Goal: Entertainment & Leisure: Consume media (video, audio)

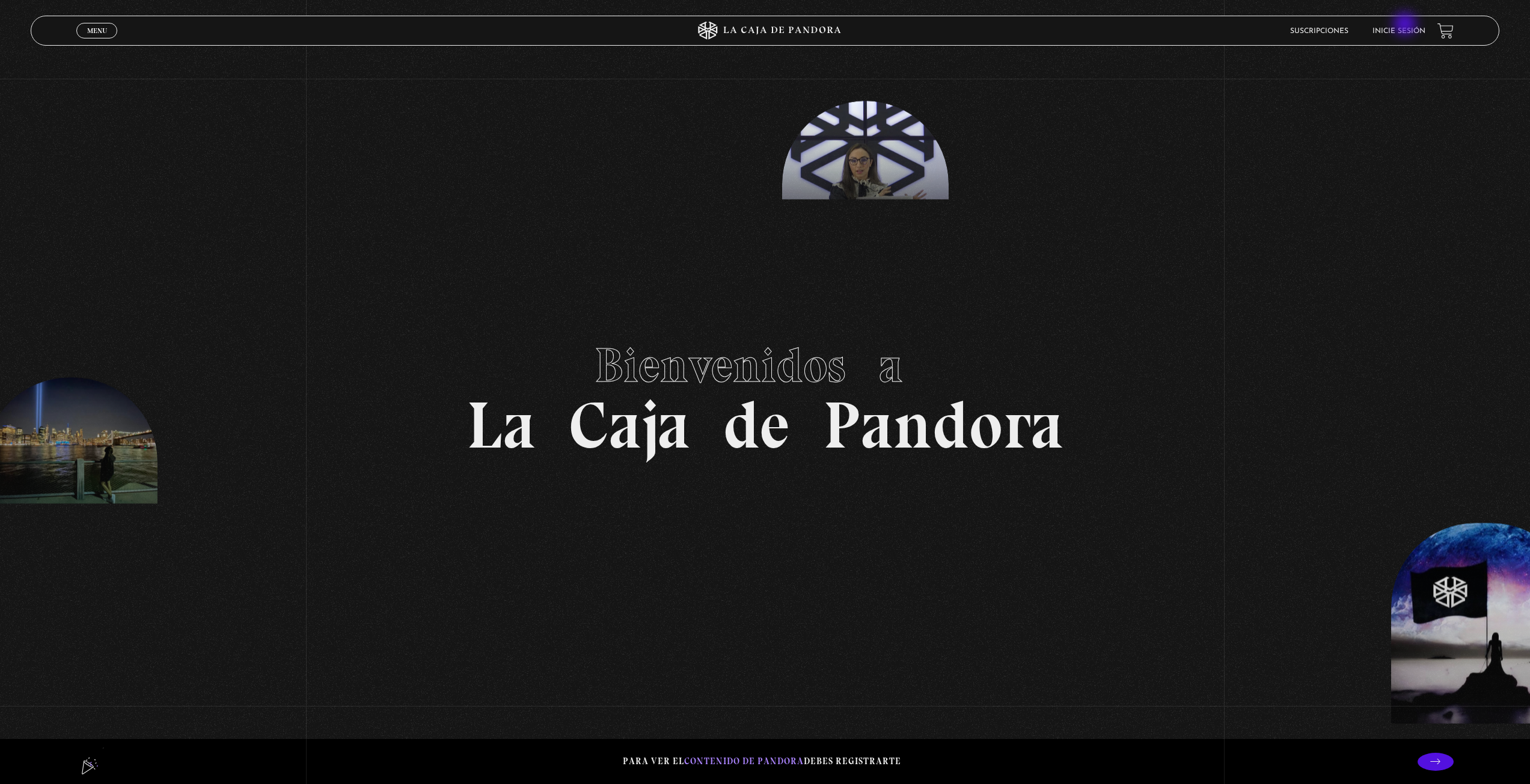
click at [1405, 28] on link "Inicie sesión" at bounding box center [1399, 31] width 53 height 7
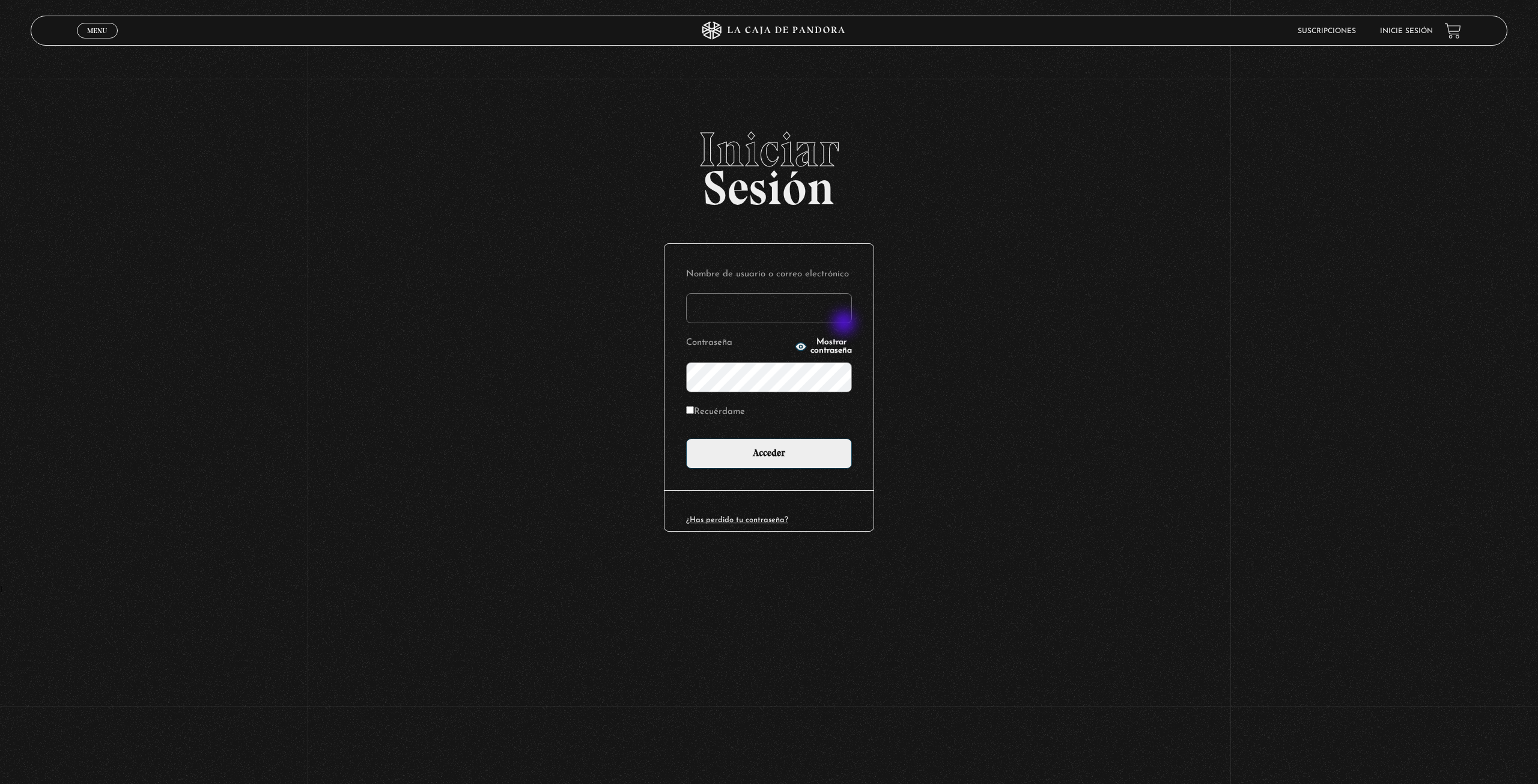
type input "Imy"
click at [773, 449] on input "Acceder" at bounding box center [769, 454] width 166 height 30
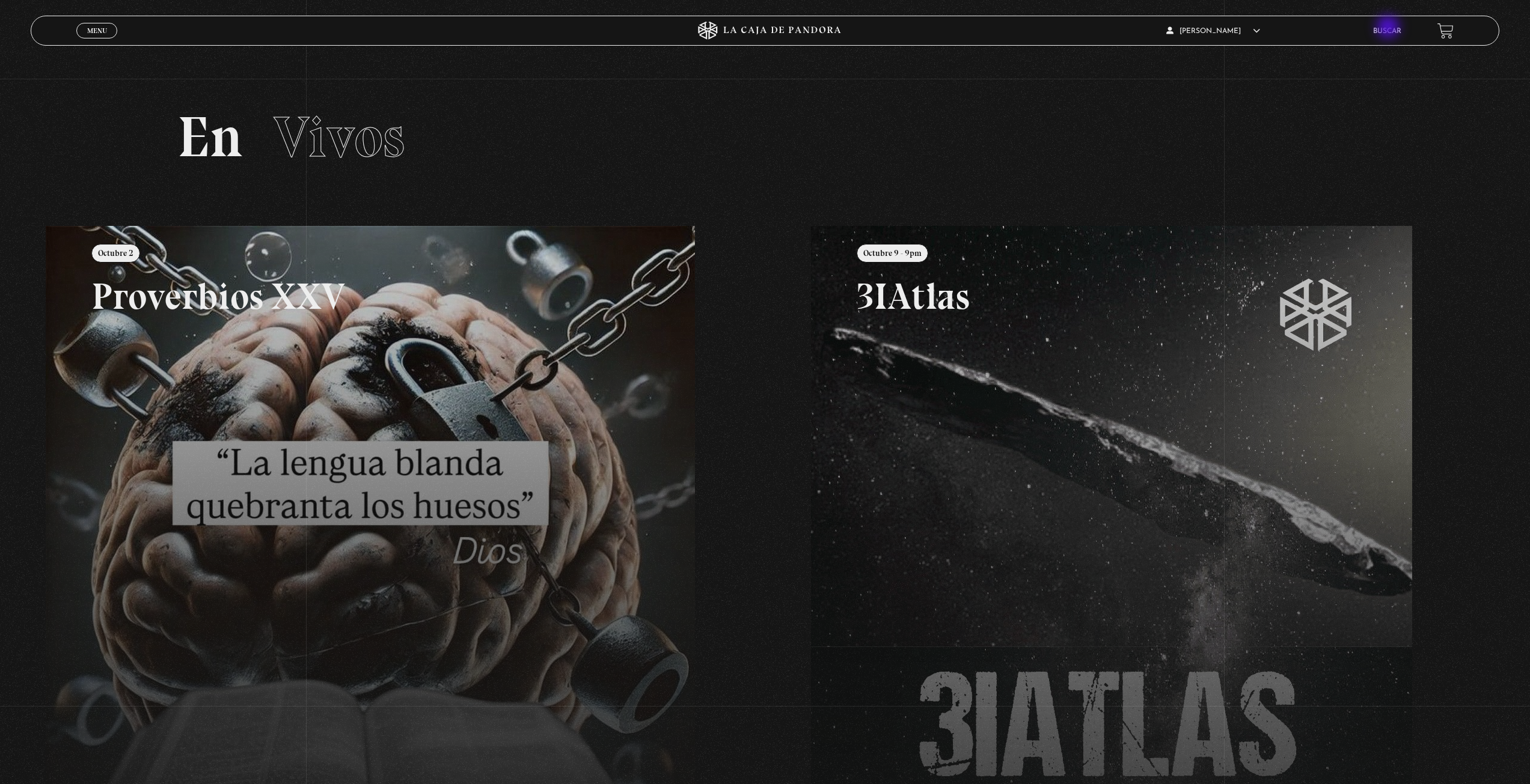
click at [1389, 28] on link "Buscar" at bounding box center [1387, 31] width 28 height 7
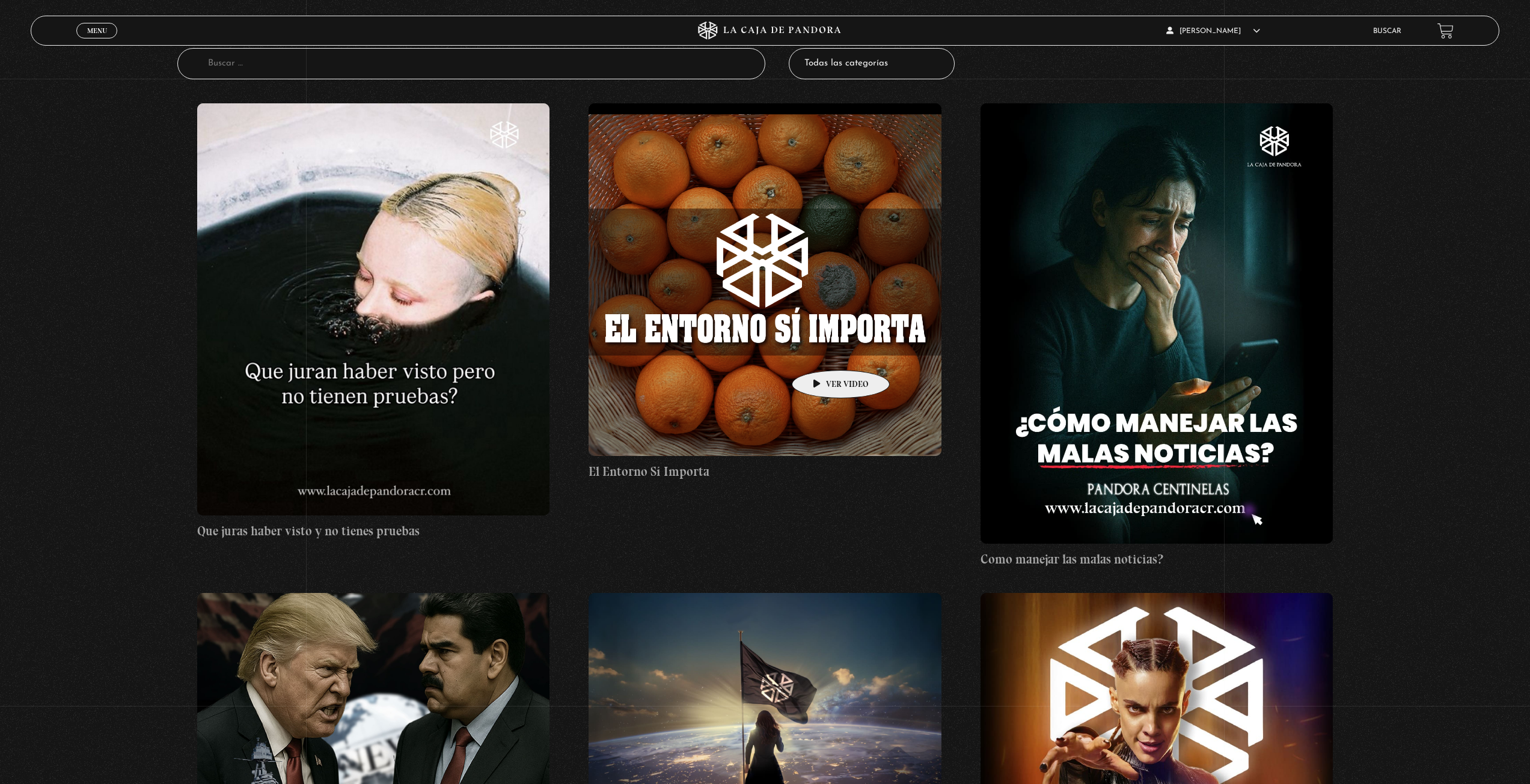
scroll to position [240, 0]
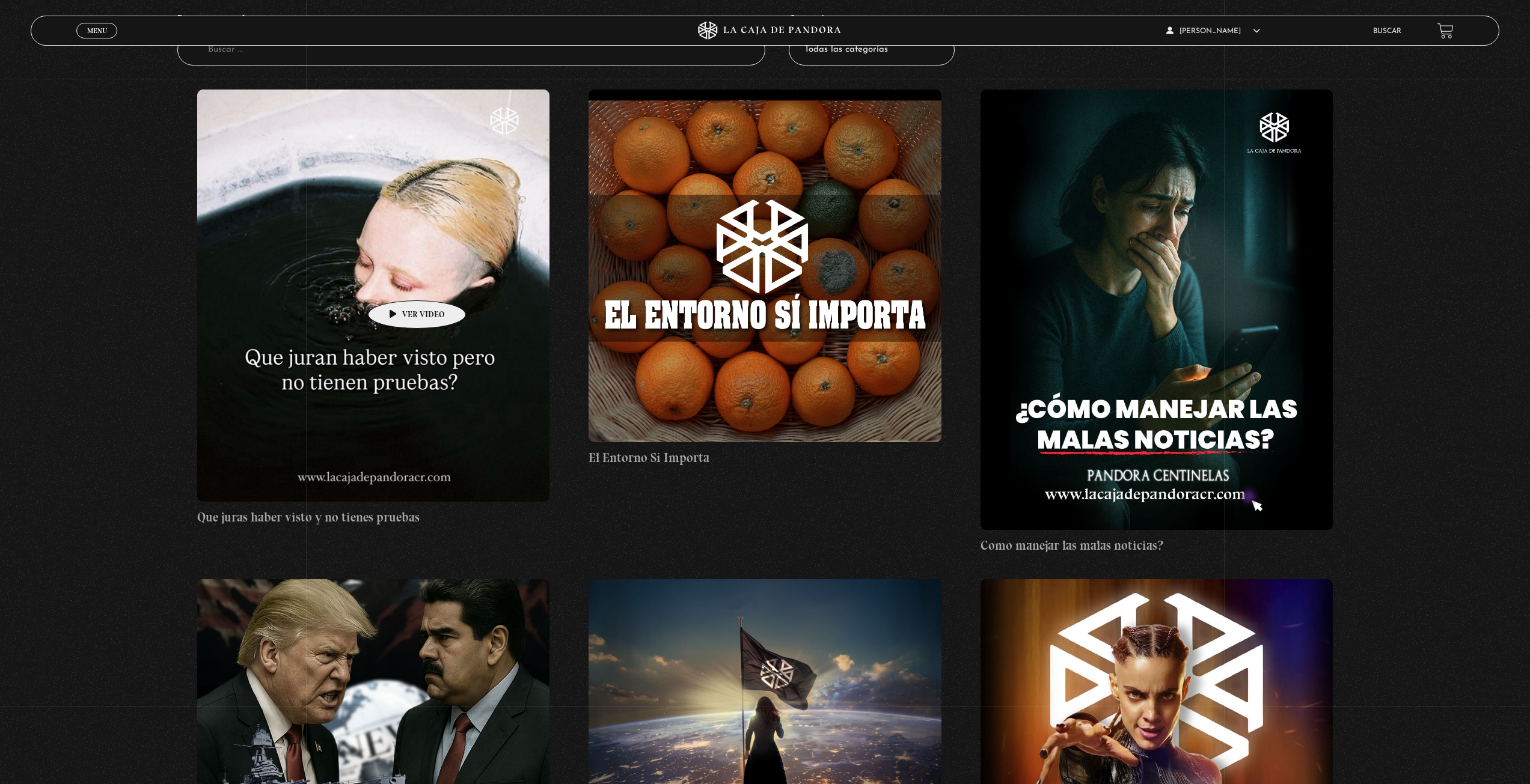
click at [398, 282] on figure at bounding box center [373, 295] width 352 height 412
